Goal: Use online tool/utility: Utilize a website feature to perform a specific function

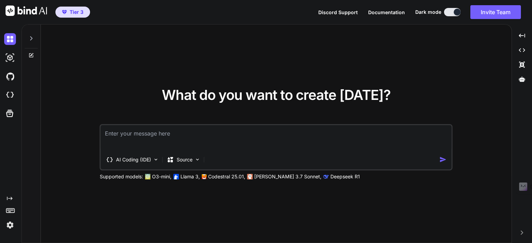
click at [483, 15] on button "Invite Team" at bounding box center [495, 12] width 51 height 14
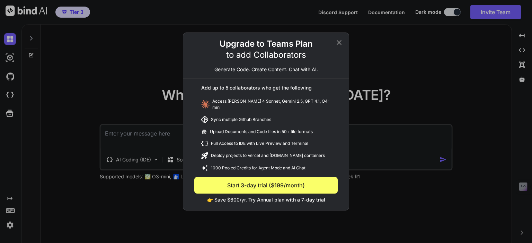
click at [338, 45] on icon at bounding box center [339, 42] width 5 height 5
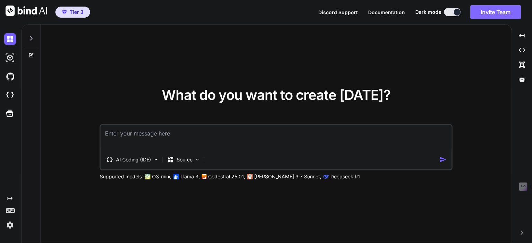
click at [493, 10] on button "Invite Team" at bounding box center [495, 12] width 51 height 14
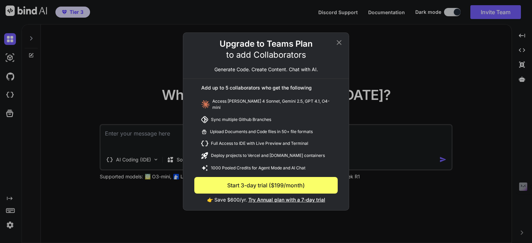
click at [341, 42] on icon at bounding box center [339, 42] width 8 height 8
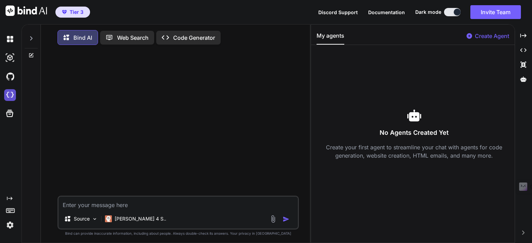
click at [10, 98] on img at bounding box center [10, 95] width 12 height 12
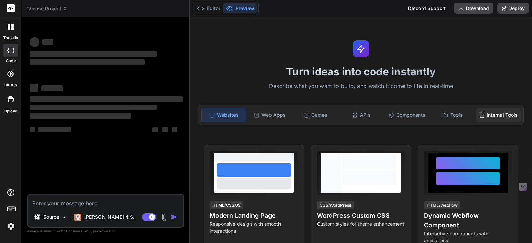
click at [491, 121] on div "Internal Tools" at bounding box center [498, 115] width 44 height 15
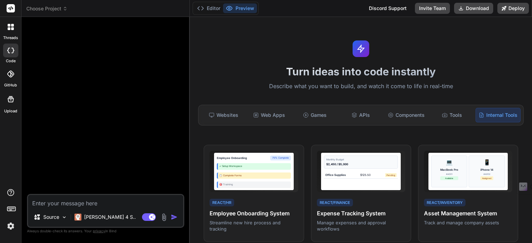
type textarea "x"
click at [449, 122] on div "Tools" at bounding box center [452, 115] width 44 height 15
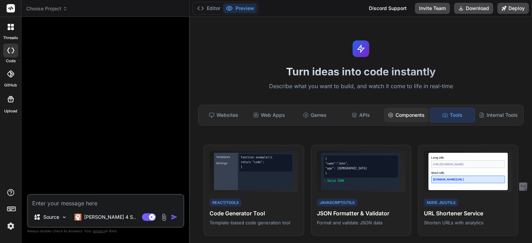
click at [398, 113] on div "Components" at bounding box center [406, 115] width 44 height 15
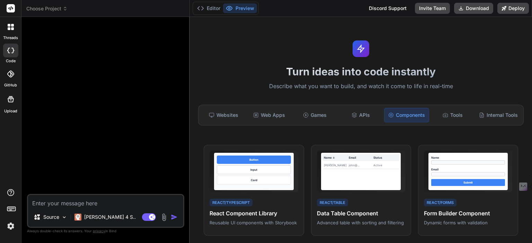
click at [304, 70] on h1 "Turn ideas into code instantly" at bounding box center [361, 71] width 334 height 12
click at [61, 205] on textarea at bounding box center [105, 201] width 155 height 12
type textarea "c"
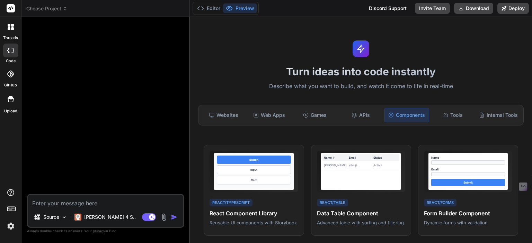
type textarea "x"
type textarea "cr"
type textarea "x"
type textarea "cre"
type textarea "x"
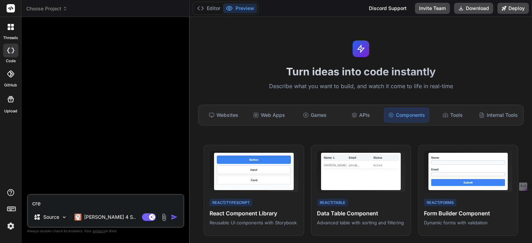
type textarea "crea"
type textarea "x"
type textarea "creat"
type textarea "x"
type textarea "create"
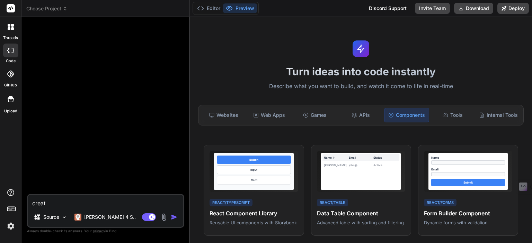
type textarea "x"
type textarea "create"
type textarea "x"
type textarea "create a"
type textarea "x"
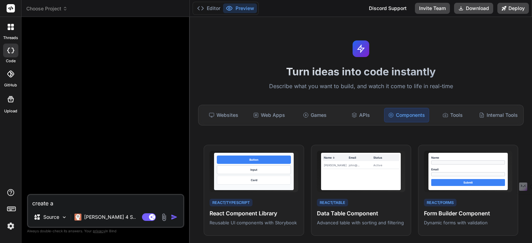
type textarea "create a"
type textarea "x"
type textarea "create a p"
type textarea "x"
type textarea "create a py"
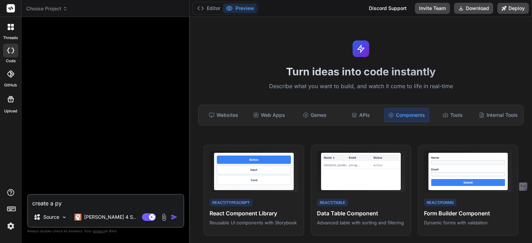
type textarea "x"
type textarea "create a pyt"
type textarea "x"
type textarea "create a pyth"
type textarea "x"
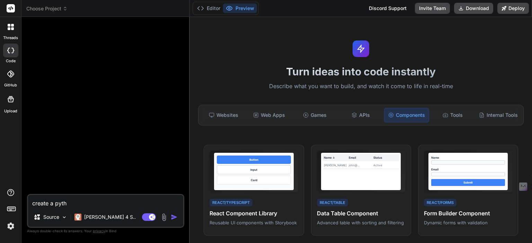
type textarea "create a pythi"
type textarea "x"
type textarea "create a pythin"
type textarea "x"
type textarea "create a pythi"
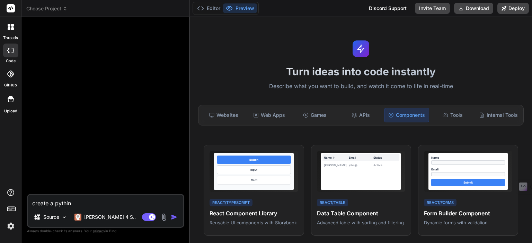
type textarea "x"
type textarea "create a pyth"
type textarea "x"
type textarea "create a pytho"
type textarea "x"
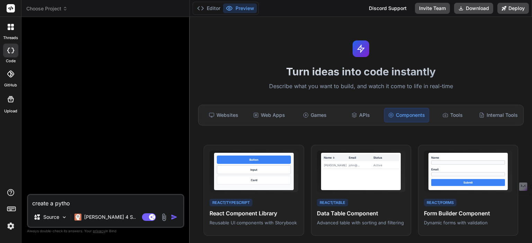
type textarea "create a python"
type textarea "x"
type textarea "create a python"
type textarea "x"
type textarea "create a python s"
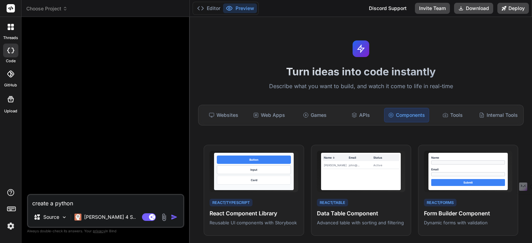
type textarea "x"
type textarea "create a python sc"
type textarea "x"
type textarea "create a python scr"
type textarea "x"
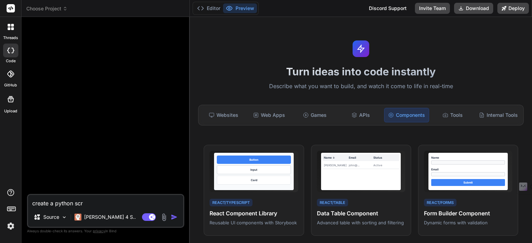
type textarea "create a python scri"
type textarea "x"
type textarea "create a python scrip"
type textarea "x"
type textarea "create a python script"
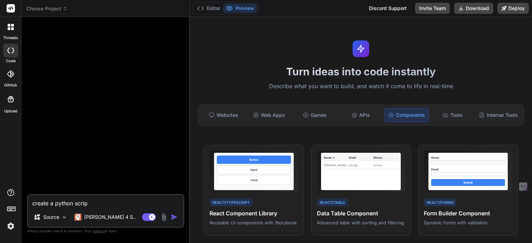
type textarea "x"
type textarea "create a python script"
type textarea "x"
type textarea "create a python script t"
type textarea "x"
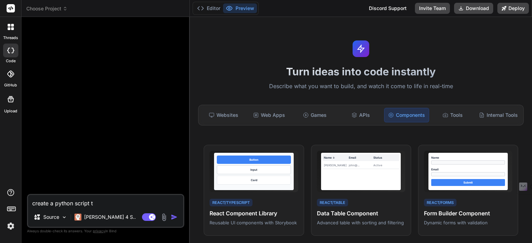
type textarea "create a python script to"
type textarea "x"
type textarea "create a python script to"
type textarea "x"
type textarea "create a python script to d"
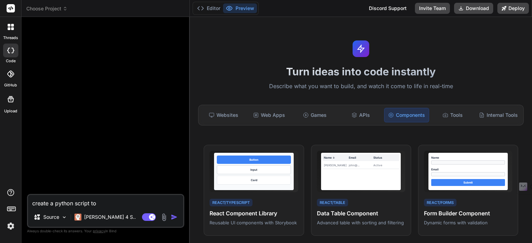
type textarea "x"
type textarea "create a python script to do"
type textarea "x"
type textarea "create a python script to dow"
type textarea "x"
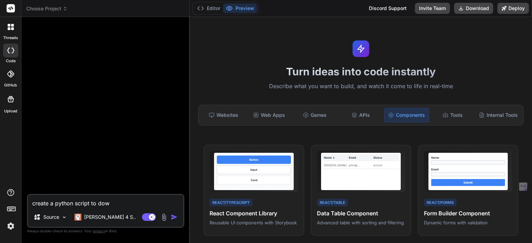
type textarea "create a python script to down"
type textarea "x"
type textarea "create a python script to downl"
type textarea "x"
type textarea "create a python script to downlo"
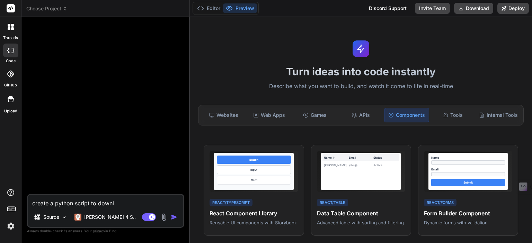
type textarea "x"
type textarea "create a python script to downloa"
type textarea "x"
type textarea "create a python script to download"
type textarea "x"
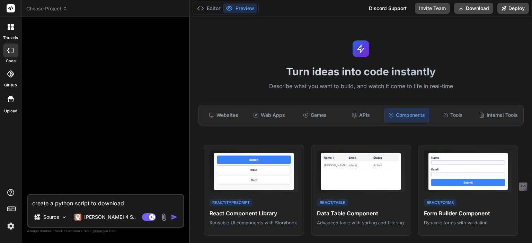
type textarea "create a python script to download"
type textarea "x"
type textarea "create a python script to download y"
type textarea "x"
type textarea "create a python script to download yo"
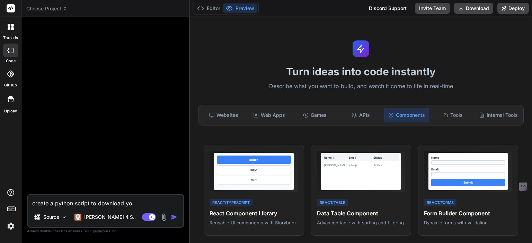
type textarea "x"
type textarea "create a python script to download you"
type textarea "x"
type textarea "create a python script to download yout"
type textarea "x"
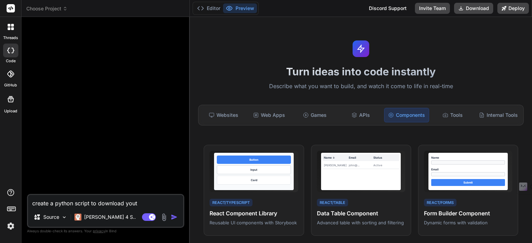
type textarea "create a python script to download youtu"
type textarea "x"
type textarea "create a python script to download youtub"
type textarea "x"
type textarea "create a python script to download youtube"
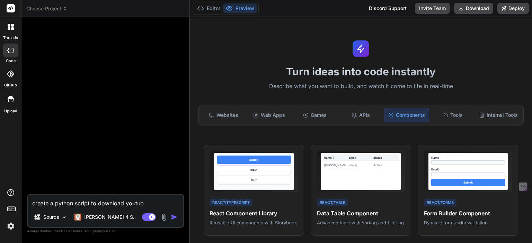
type textarea "x"
type textarea "create a python script to download youtube"
type textarea "x"
type textarea "create a python script to download youtube p"
type textarea "x"
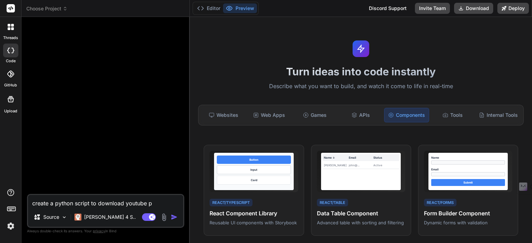
type textarea "create a python script to download youtube pl"
type textarea "x"
type textarea "create a python script to download youtube pla"
type textarea "x"
type textarea "create a python script to download youtube play"
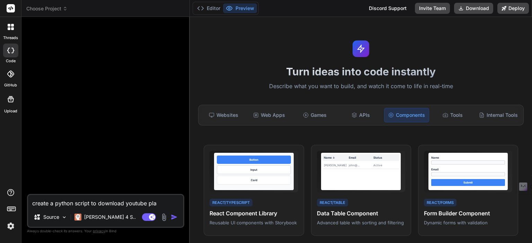
type textarea "x"
type textarea "create a python script to download youtube playl"
type textarea "x"
type textarea "create a python script to download youtube playls"
type textarea "x"
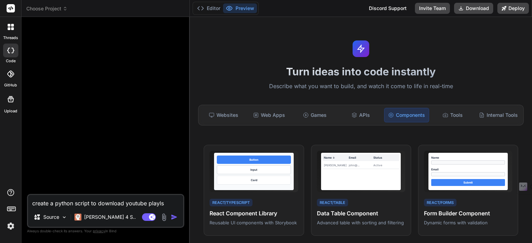
type textarea "create a python script to download youtube playl"
type textarea "x"
type textarea "create a python script to download youtube playli"
type textarea "x"
type textarea "create a python script to download youtube playlis"
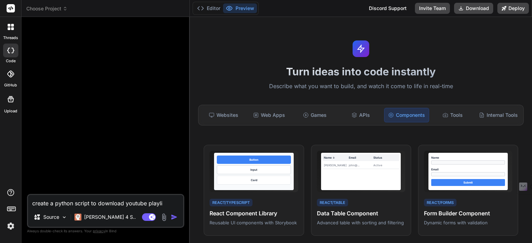
type textarea "x"
type textarea "create a python script to download youtube playlist"
type textarea "x"
type textarea "create a python script to download youtube playlist"
type textarea "x"
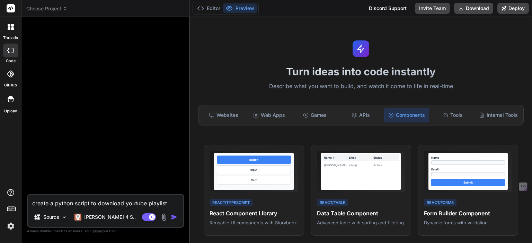
type textarea "create a python script to download youtube playlist"
type textarea "x"
type textarea "create a python script to download youtube playlist,"
type textarea "x"
type textarea "create a python script to download youtube playlist,"
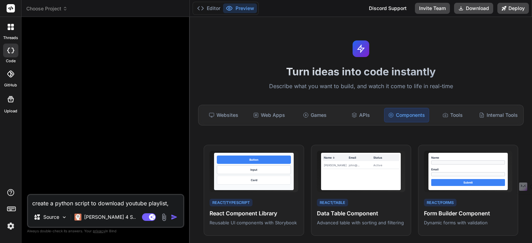
type textarea "x"
type textarea "create a python script to download youtube playlist, s"
type textarea "x"
type textarea "create a python script to download youtube playlist, sh"
type textarea "x"
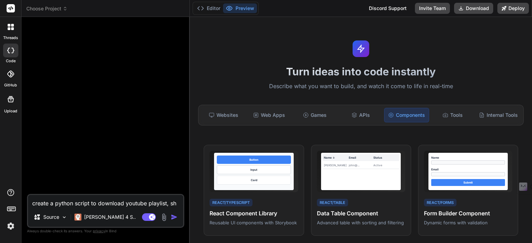
type textarea "create a python script to download youtube playlist, sha"
type textarea "x"
type textarea "create a python script to download youtube playlist, shar"
type textarea "x"
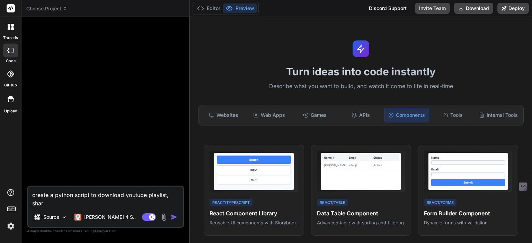
type textarea "create a python script to download youtube playlist, sha"
type textarea "x"
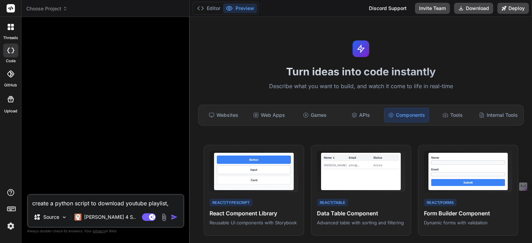
type textarea "create a python script to download youtube playlist, sh"
type textarea "x"
type textarea "create a python script to download youtube playlist, s"
type textarea "x"
type textarea "create a python script to download youtube playlist,"
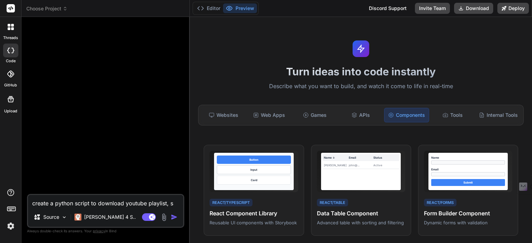
type textarea "x"
type textarea "create a python script to download youtube playlist, c"
type textarea "x"
type textarea "create a python script to download youtube playlist, ch"
type textarea "x"
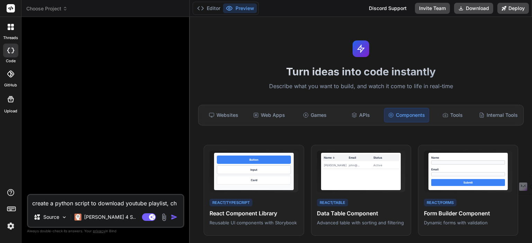
type textarea "create a python script to download youtube playlist, cha"
type textarea "x"
type textarea "create a python script to download youtube playlist, chan"
type textarea "x"
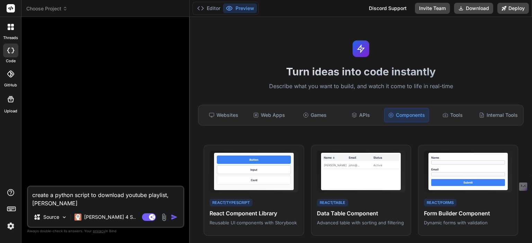
type textarea "create a python script to download youtube playlist, chann"
type textarea "x"
type textarea "create a python script to download youtube playlist, channe"
type textarea "x"
type textarea "create a python script to download youtube playlist, chann"
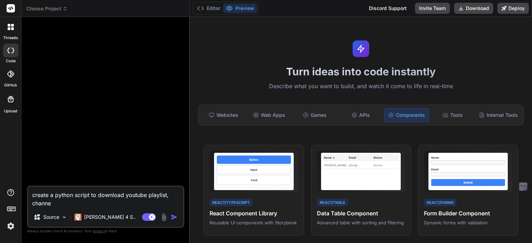
type textarea "x"
type textarea "create a python script to download youtube playlist, chan"
type textarea "x"
type textarea "create a python script to download youtube playlist, cha"
type textarea "x"
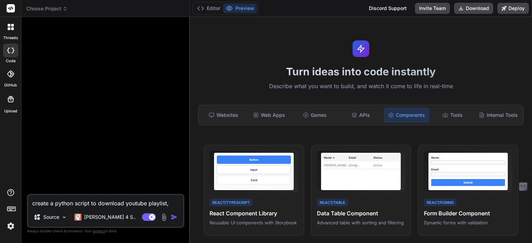
type textarea "create a python script to download youtube playlist, ch"
type textarea "x"
type textarea "create a python script to download youtube playlist, c"
type textarea "x"
type textarea "create a python script to download youtube playlist,"
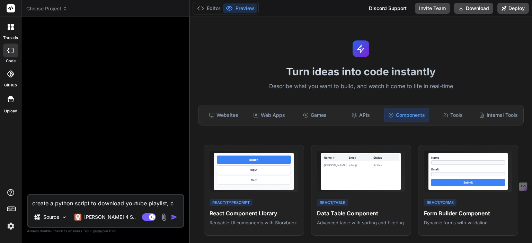
type textarea "x"
type textarea "create a python script to download youtube playlist, c"
type textarea "x"
type textarea "create a python script to download youtube playlist, co"
type textarea "x"
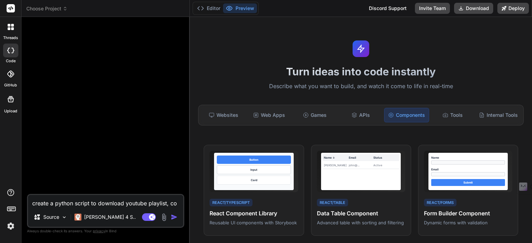
type textarea "create a python script to download youtube playlist, com"
type textarea "x"
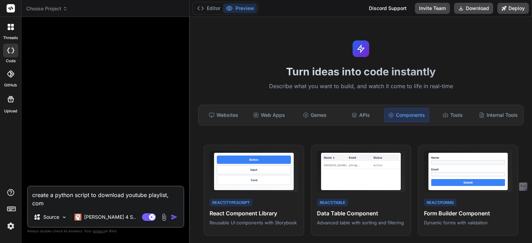
type textarea "create a python script to download youtube playlist, comp"
type textarea "x"
type textarea "create a python script to download youtube playlist, compl"
type textarea "x"
type textarea "create a python script to download youtube playlist, comple"
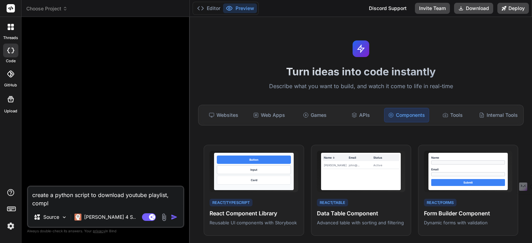
type textarea "x"
type textarea "create a python script to download youtube playlist, complet"
type textarea "x"
type textarea "create a python script to download youtube playlist, complete"
type textarea "x"
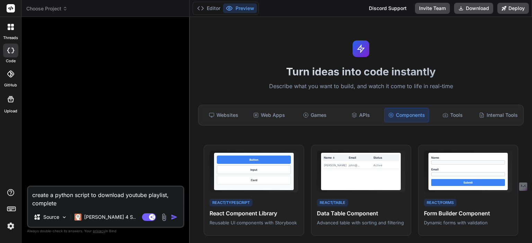
type textarea "create a python script to download youtube playlist, complete"
type textarea "x"
type textarea "create a python script to download youtube playlist, complete c"
type textarea "x"
type textarea "create a python script to download youtube playlist, complete ch"
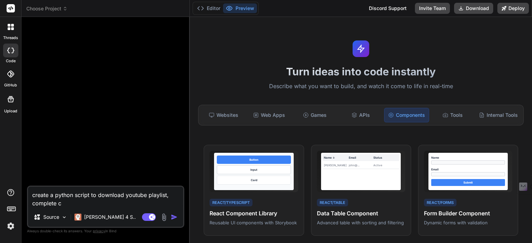
type textarea "x"
type textarea "create a python script to download youtube playlist, complete cha"
type textarea "x"
type textarea "create a python script to download youtube playlist, complete chan"
type textarea "x"
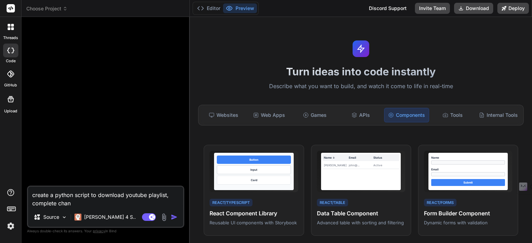
type textarea "create a python script to download youtube playlist, complete chann"
type textarea "x"
type textarea "create a python script to download youtube playlist, complete channe"
type textarea "x"
type textarea "create a python script to download youtube playlist, complete channel"
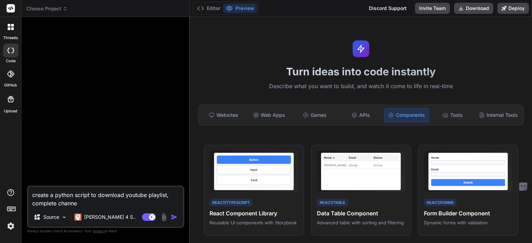
type textarea "x"
type textarea "create a python script to download youtube playlist, complete channel,"
type textarea "x"
type textarea "create a python script to download youtube playlist, complete channel,"
type textarea "x"
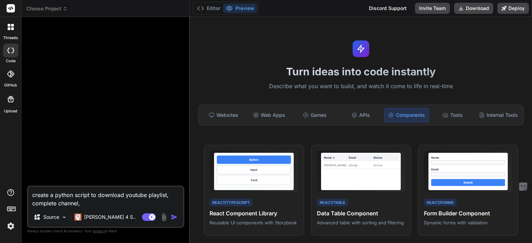
type textarea "create a python script to download youtube playlist, complete channel, a"
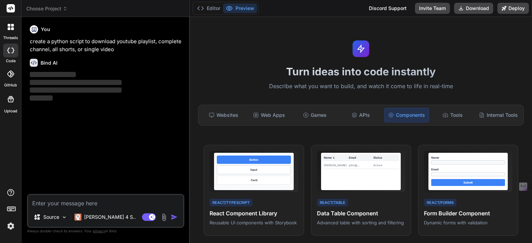
click at [63, 204] on textarea at bounding box center [105, 201] width 155 height 12
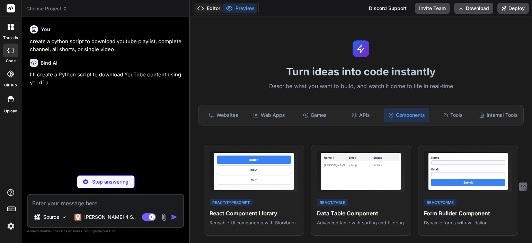
click at [207, 4] on button "Editor" at bounding box center [208, 8] width 29 height 10
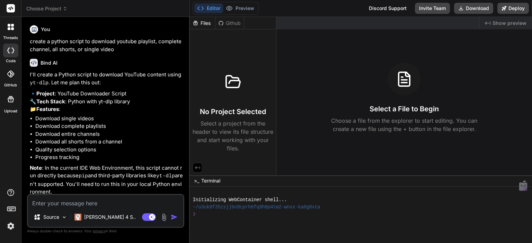
scroll to position [63, 0]
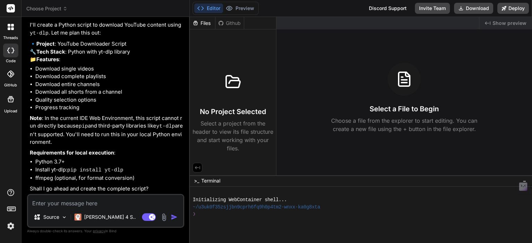
click at [98, 204] on textarea at bounding box center [105, 201] width 155 height 12
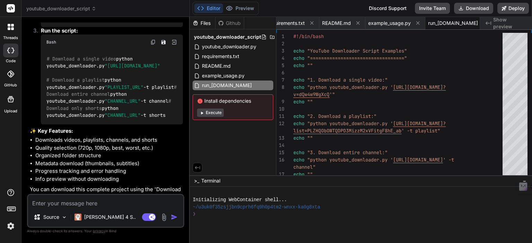
scroll to position [556, 0]
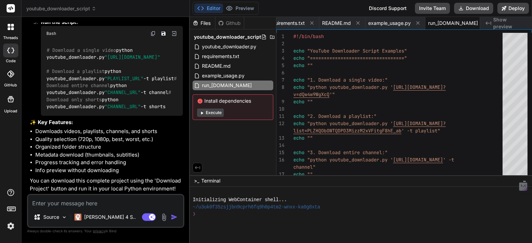
click at [207, 111] on button "Execute" at bounding box center [210, 113] width 27 height 8
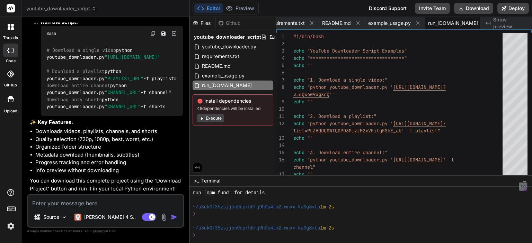
scroll to position [84, 0]
click at [215, 118] on button "Execute" at bounding box center [210, 118] width 27 height 8
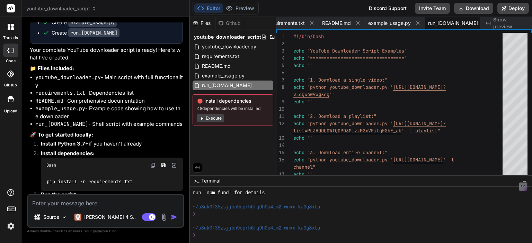
scroll to position [372, 0]
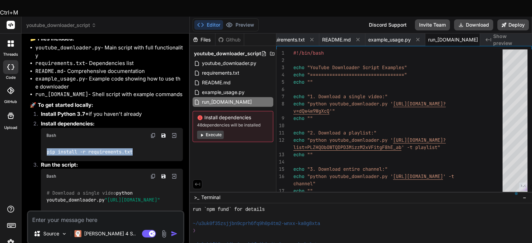
drag, startPoint x: 134, startPoint y: 150, endPoint x: 47, endPoint y: 152, distance: 87.3
click at [47, 152] on div "pip install -r requirements.txt" at bounding box center [112, 152] width 142 height 18
copy code "pip install -r requirements.txt"
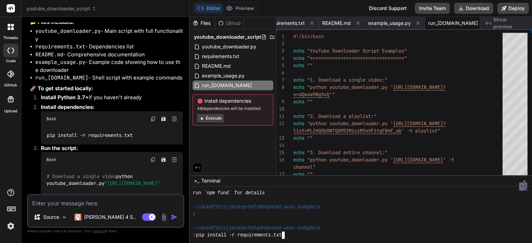
scroll to position [219, 0]
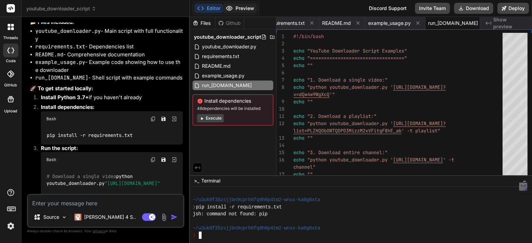
click at [233, 6] on button "Preview" at bounding box center [240, 8] width 34 height 10
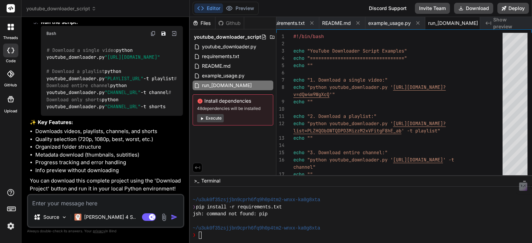
scroll to position [556, 0]
click at [474, 9] on button "Download" at bounding box center [473, 8] width 39 height 11
